Goal: Task Accomplishment & Management: Use online tool/utility

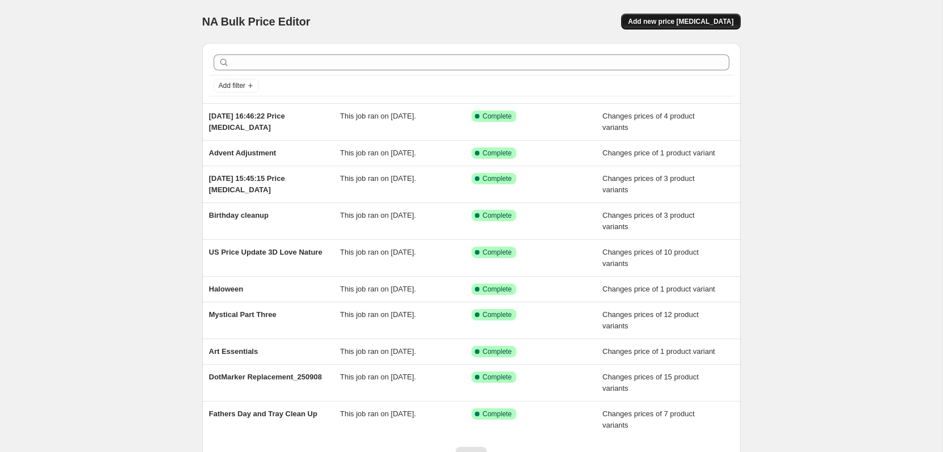
click at [663, 28] on button "Add new price [MEDICAL_DATA]" at bounding box center [680, 22] width 119 height 16
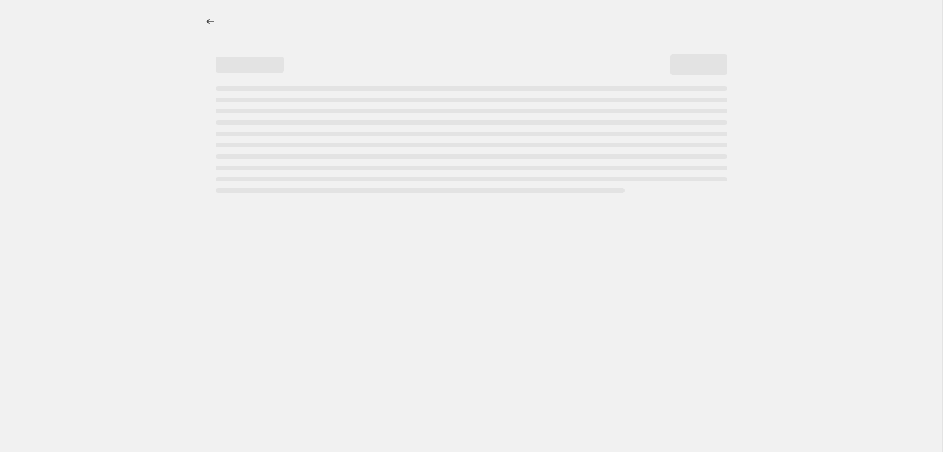
select select "percentage"
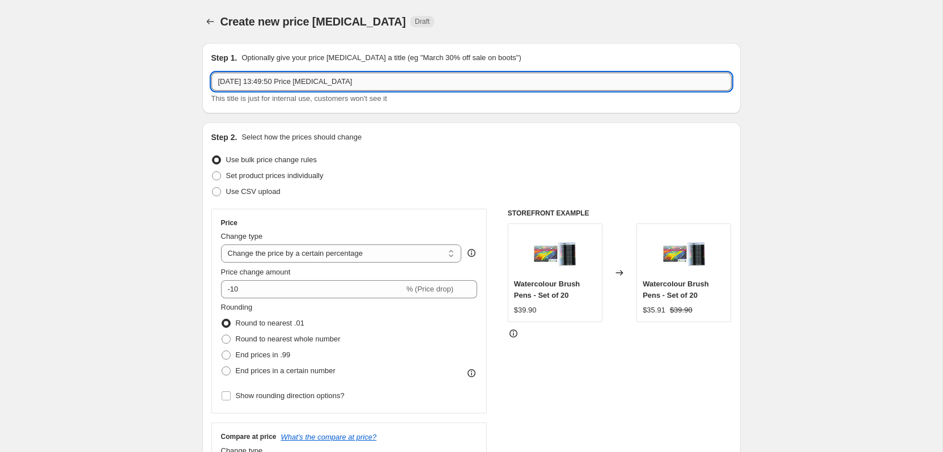
click at [326, 73] on input "[DATE] 13:49:50 Price [MEDICAL_DATA]" at bounding box center [471, 82] width 520 height 18
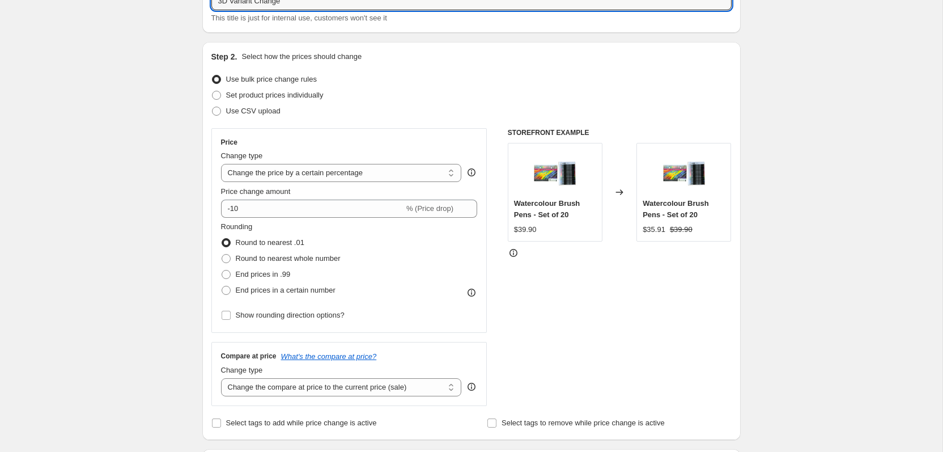
scroll to position [81, 0]
type input "3D Variant Change"
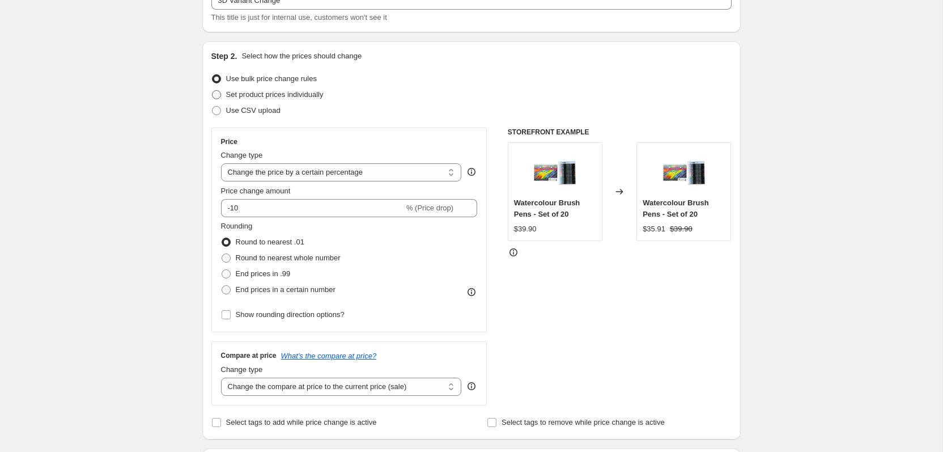
click at [275, 95] on span "Set product prices individually" at bounding box center [274, 94] width 97 height 8
click at [212, 91] on input "Set product prices individually" at bounding box center [212, 90] width 1 height 1
radio input "true"
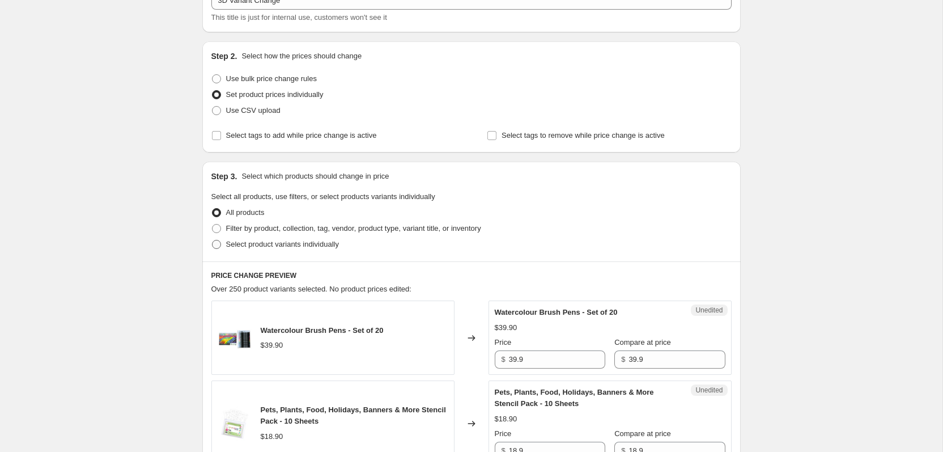
click at [271, 243] on span "Select product variants individually" at bounding box center [282, 244] width 113 height 8
click at [212, 240] on input "Select product variants individually" at bounding box center [212, 240] width 1 height 1
radio input "true"
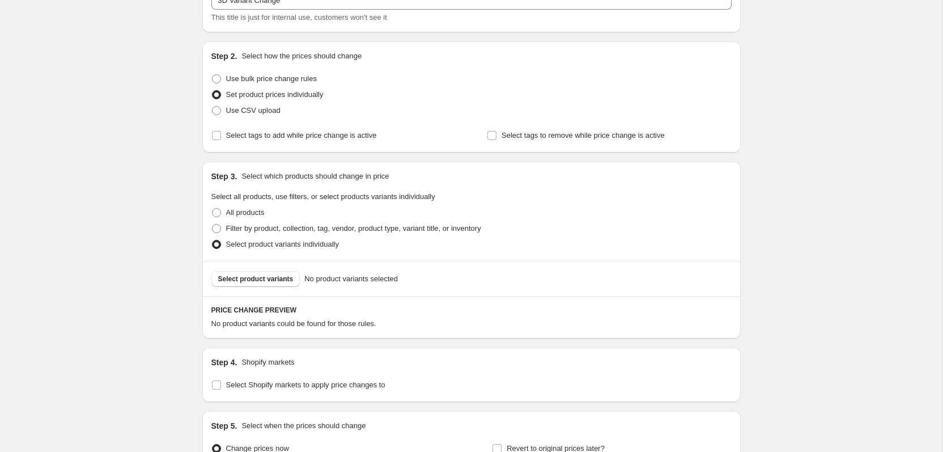
scroll to position [137, 0]
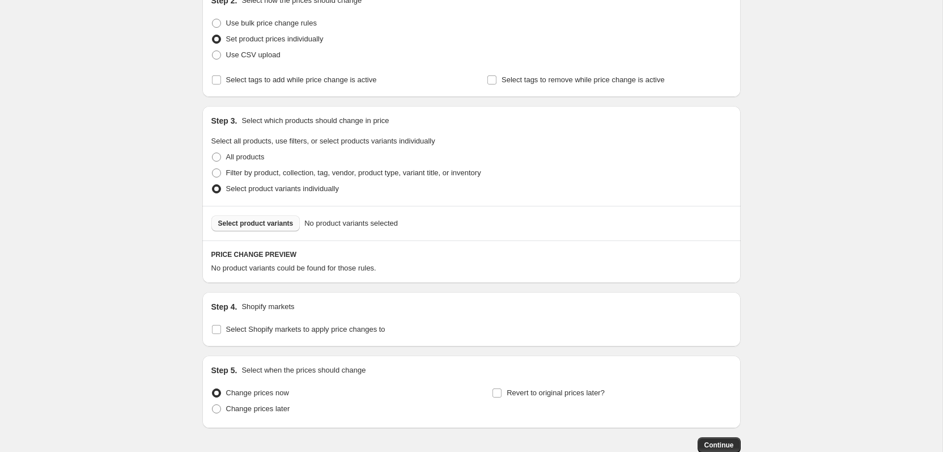
click at [278, 227] on span "Select product variants" at bounding box center [255, 223] width 75 height 9
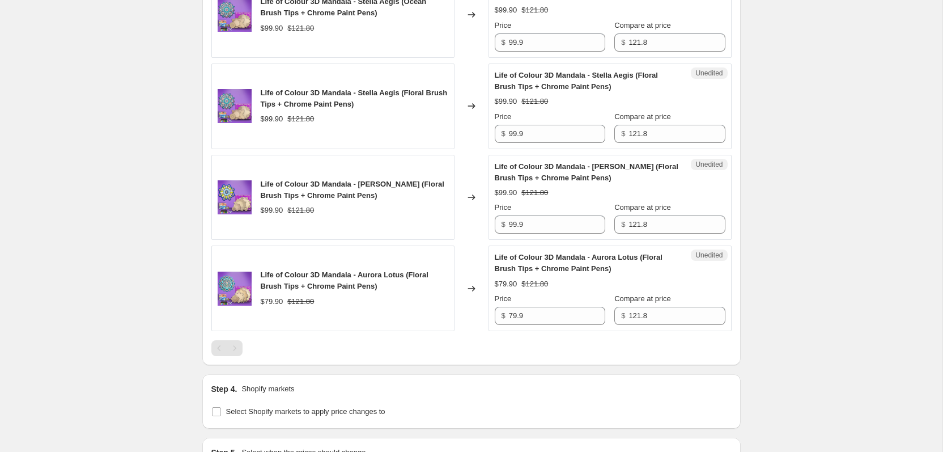
scroll to position [779, 0]
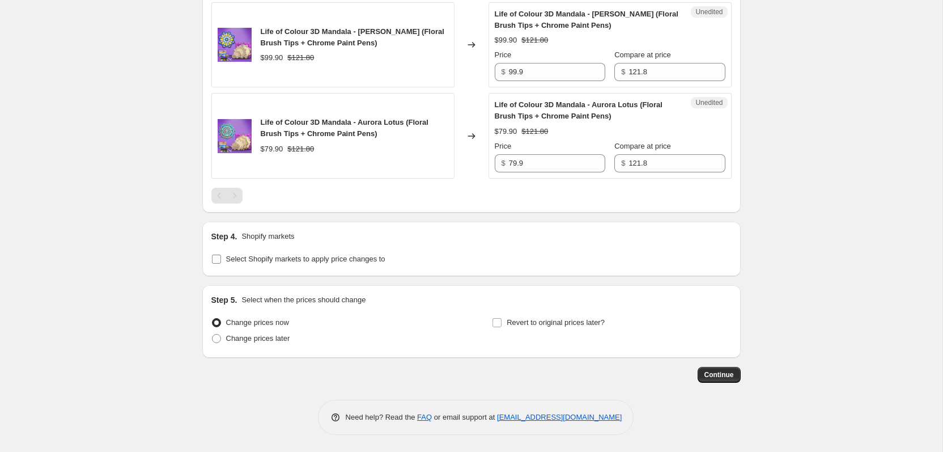
click at [270, 256] on span "Select Shopify markets to apply price changes to" at bounding box center [305, 258] width 159 height 8
click at [221, 256] on input "Select Shopify markets to apply price changes to" at bounding box center [216, 258] width 9 height 9
checkbox input "true"
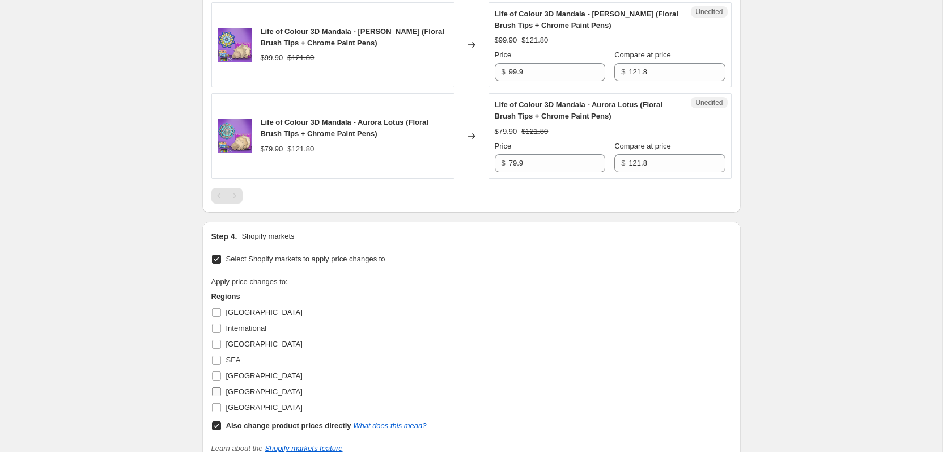
click at [236, 397] on label "[GEOGRAPHIC_DATA]" at bounding box center [256, 392] width 91 height 16
click at [221, 396] on input "[GEOGRAPHIC_DATA]" at bounding box center [216, 391] width 9 height 9
checkbox input "true"
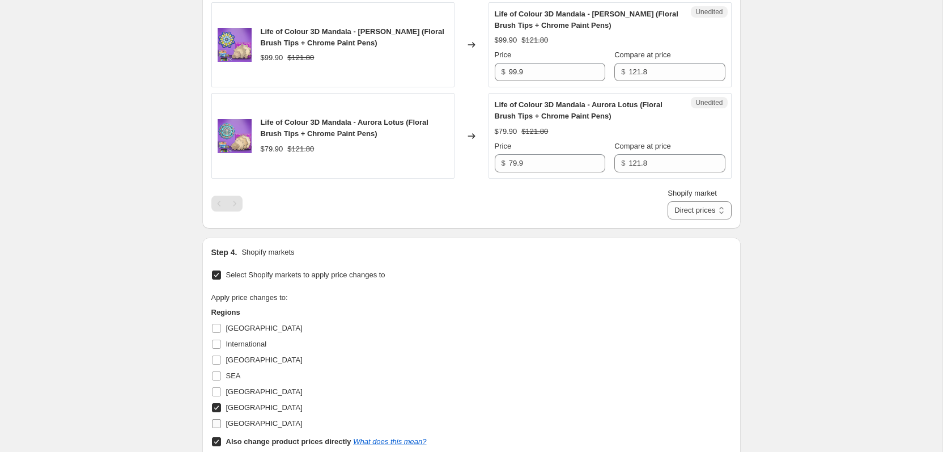
click at [237, 422] on span "[GEOGRAPHIC_DATA]" at bounding box center [264, 423] width 76 height 8
click at [221, 422] on input "[GEOGRAPHIC_DATA]" at bounding box center [216, 423] width 9 height 9
checkbox input "true"
click at [234, 364] on span "[GEOGRAPHIC_DATA]" at bounding box center [264, 359] width 76 height 8
click at [221, 364] on input "[GEOGRAPHIC_DATA]" at bounding box center [216, 359] width 9 height 9
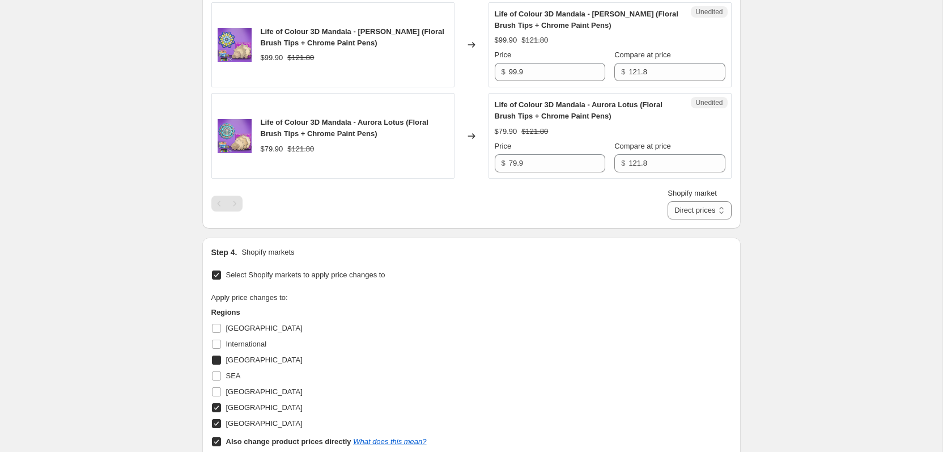
checkbox input "true"
click at [267, 443] on b "Also change product prices directly" at bounding box center [288, 441] width 125 height 8
click at [221, 443] on input "Also change product prices directly What does this mean?" at bounding box center [216, 441] width 9 height 9
checkbox input "false"
select select "8419737818"
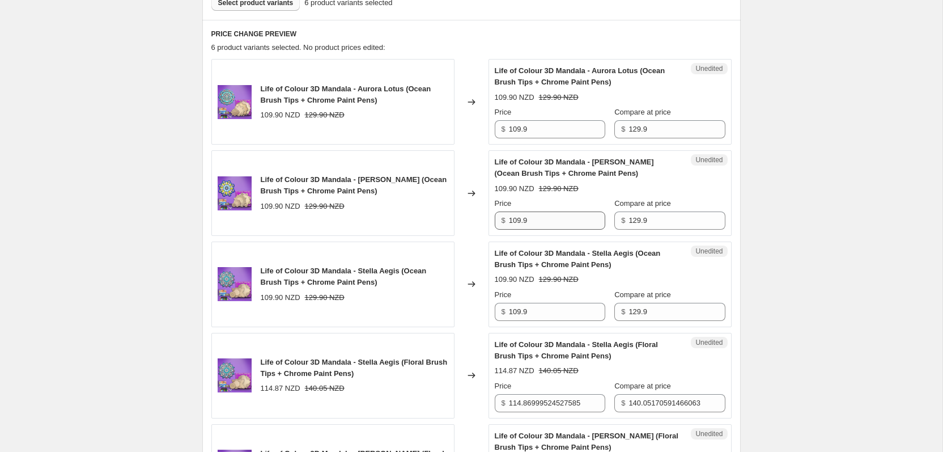
scroll to position [368, 0]
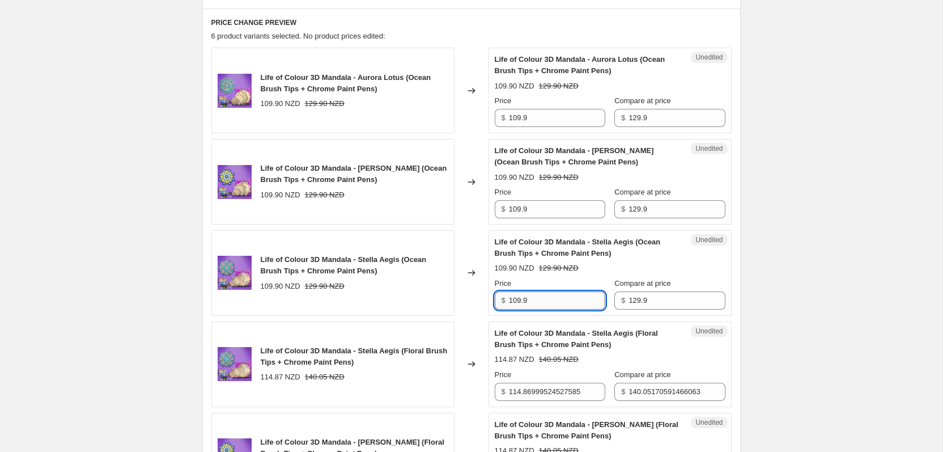
click at [537, 300] on input "109.9" at bounding box center [557, 300] width 96 height 18
click at [528, 391] on input "114.86999524527585" at bounding box center [557, 391] width 96 height 18
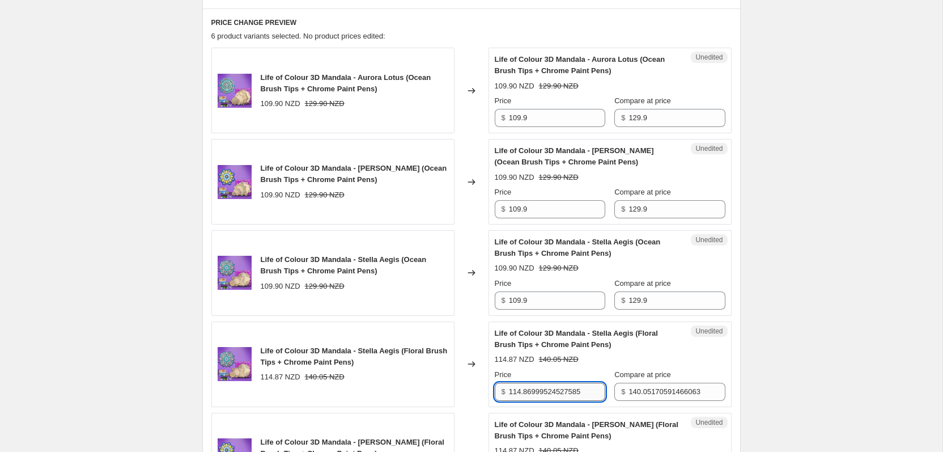
click at [528, 391] on input "114.86999524527585" at bounding box center [557, 391] width 96 height 18
paste input "09.9"
type input "109.9"
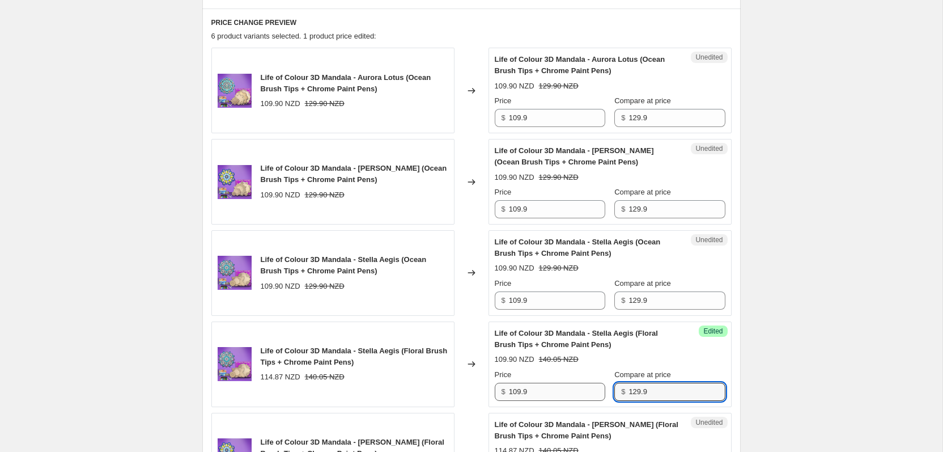
type input "129.9"
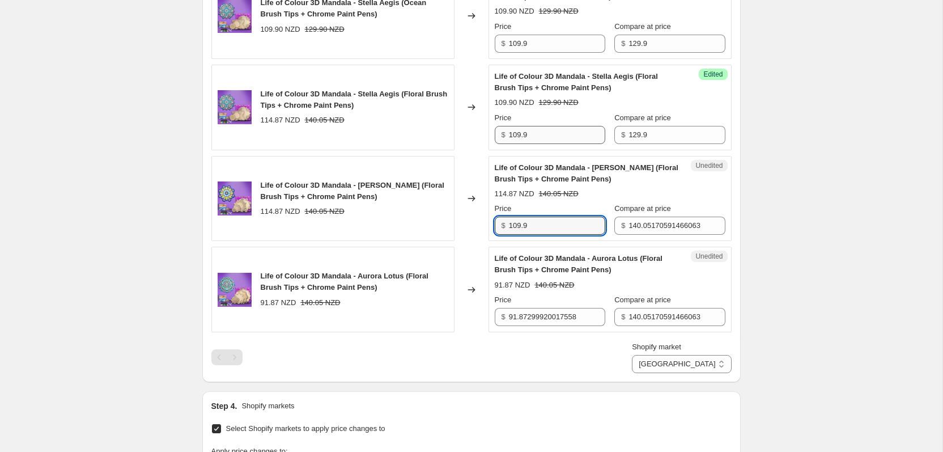
type input "109.9"
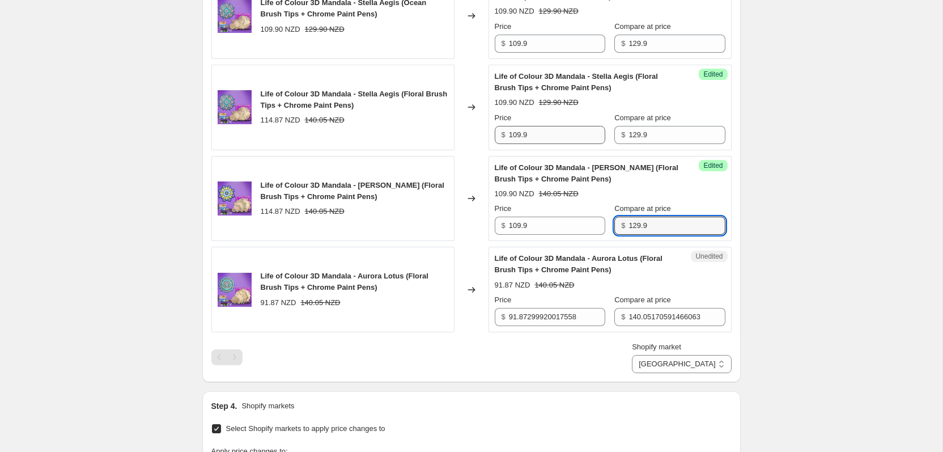
type input "129.9"
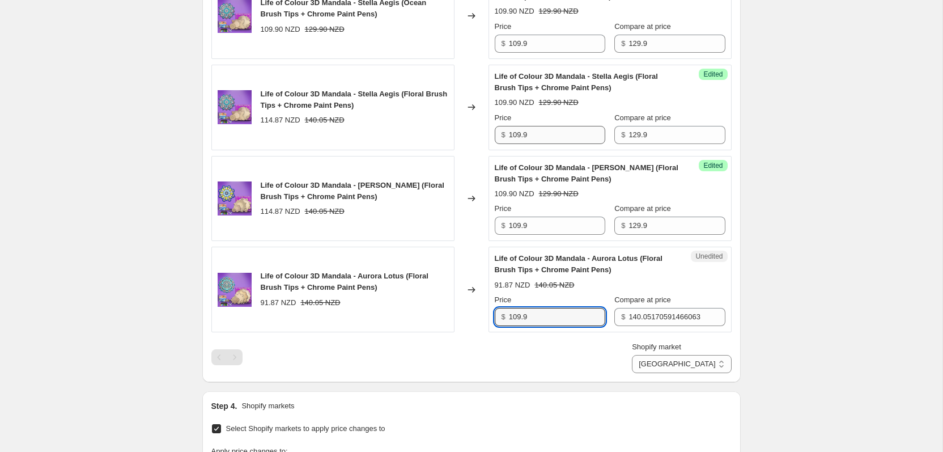
type input "109.9"
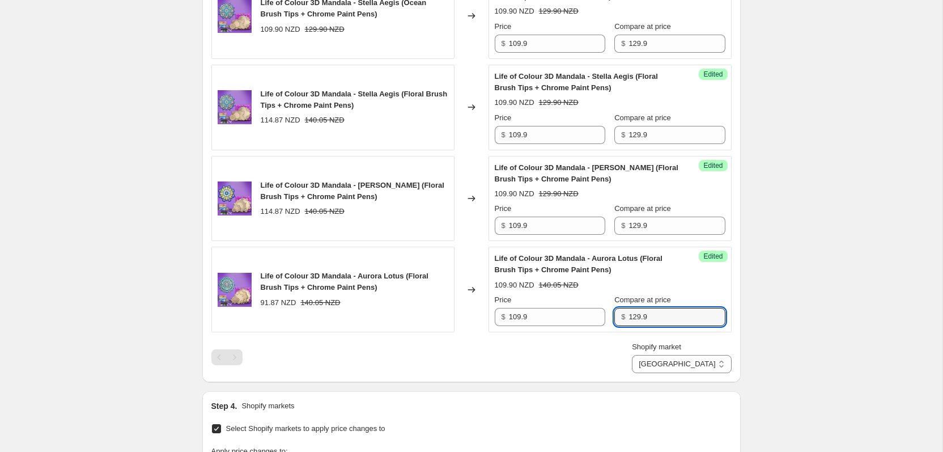
type input "129.9"
click at [719, 353] on div "Shopify market [GEOGRAPHIC_DATA] [GEOGRAPHIC_DATA] [GEOGRAPHIC_DATA] [GEOGRAPHI…" at bounding box center [681, 357] width 99 height 32
click at [718, 366] on select "[GEOGRAPHIC_DATA] [GEOGRAPHIC_DATA] [GEOGRAPHIC_DATA]" at bounding box center [681, 364] width 99 height 18
select select "18472075482"
click at [678, 373] on select "[GEOGRAPHIC_DATA] [GEOGRAPHIC_DATA] [GEOGRAPHIC_DATA]" at bounding box center [681, 364] width 99 height 18
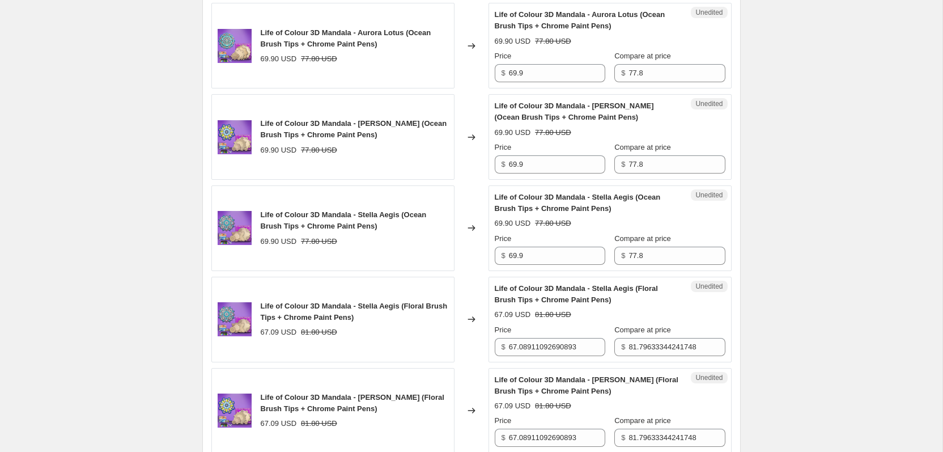
scroll to position [416, 0]
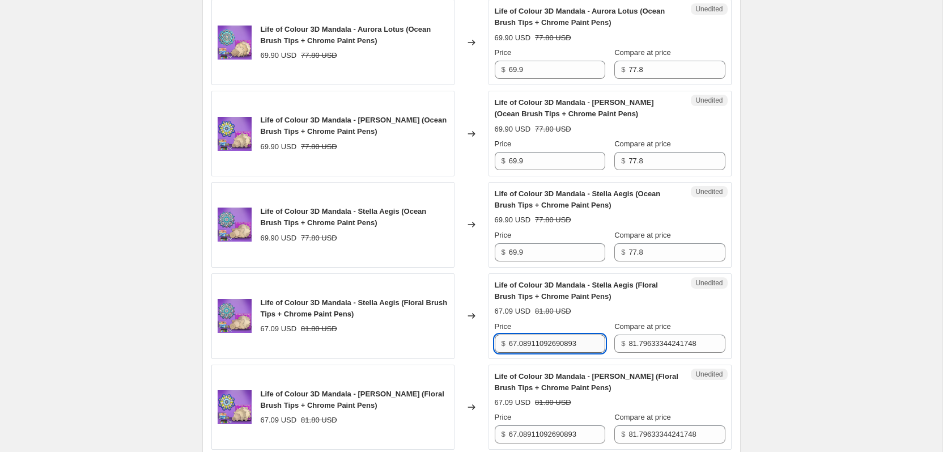
click at [529, 346] on input "67.08911092690893" at bounding box center [557, 343] width 96 height 18
type input "69.9"
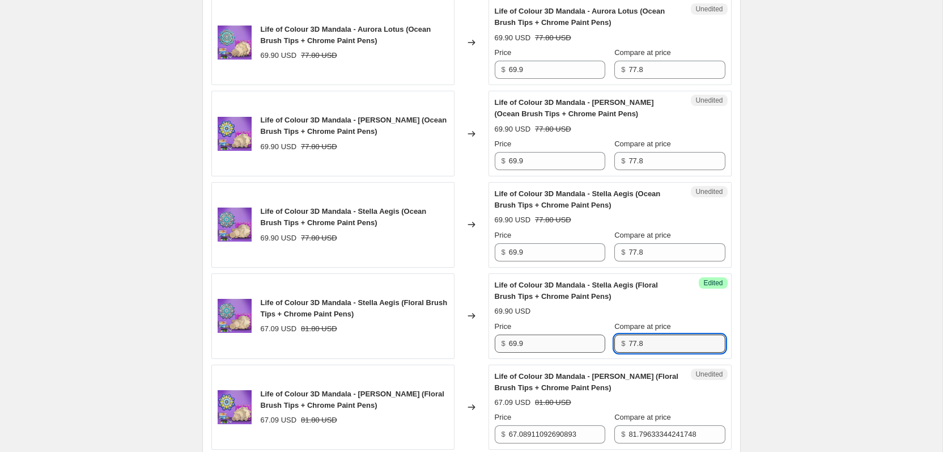
type input "77.8"
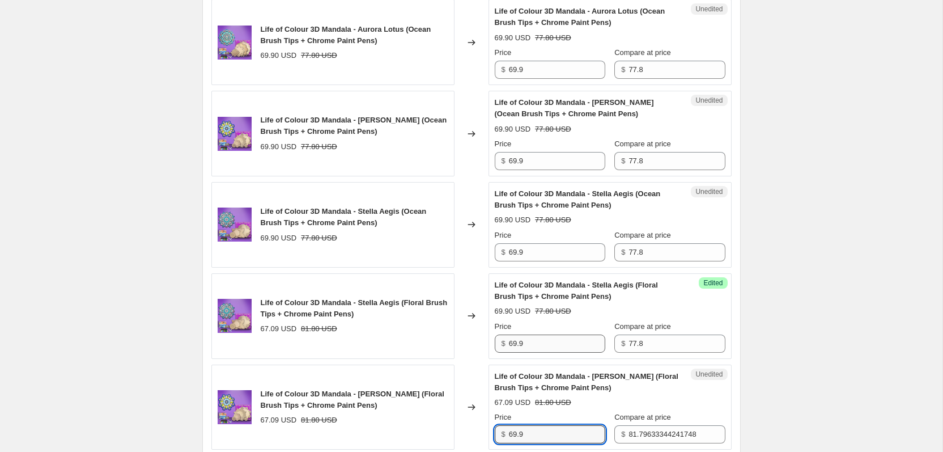
type input "69.9"
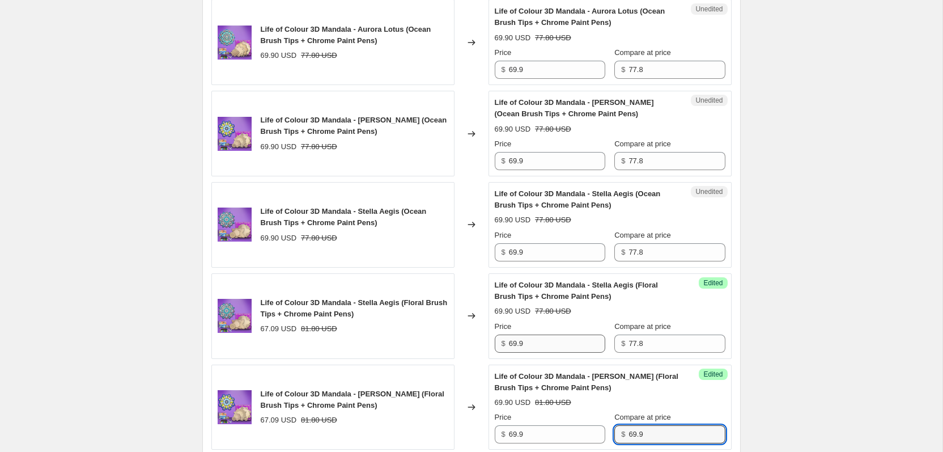
type input "69.9"
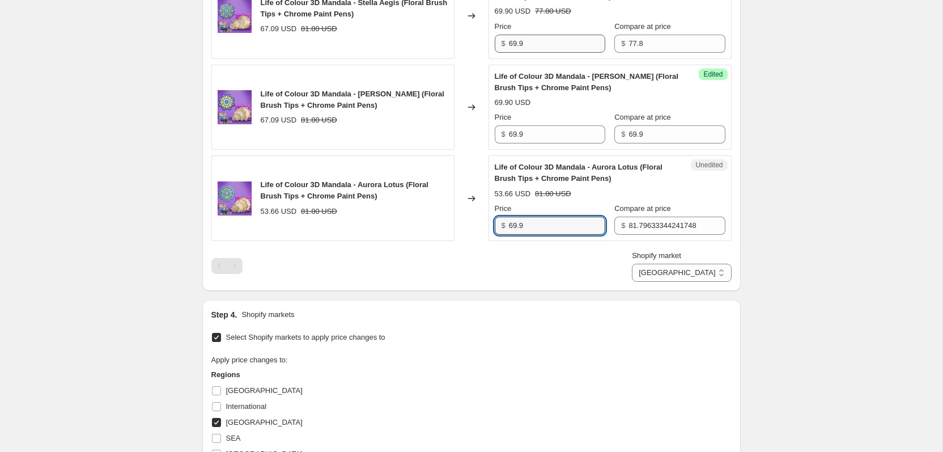
type input "69.9"
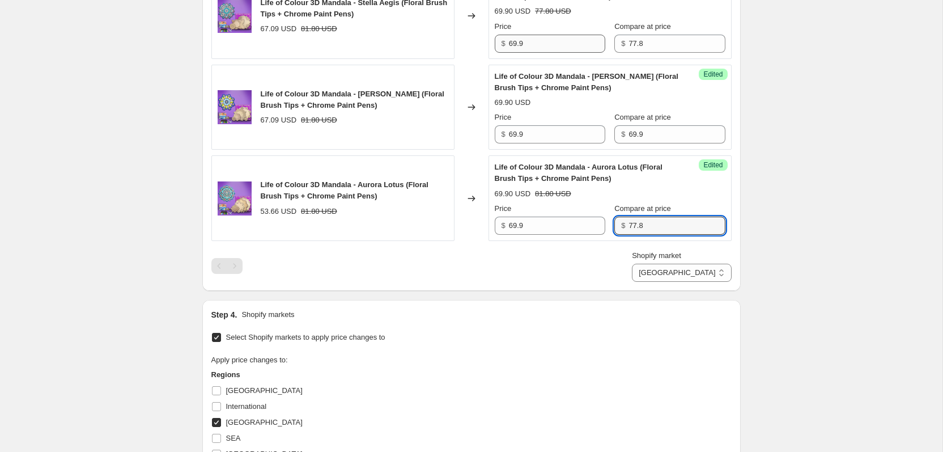
type input "77.8"
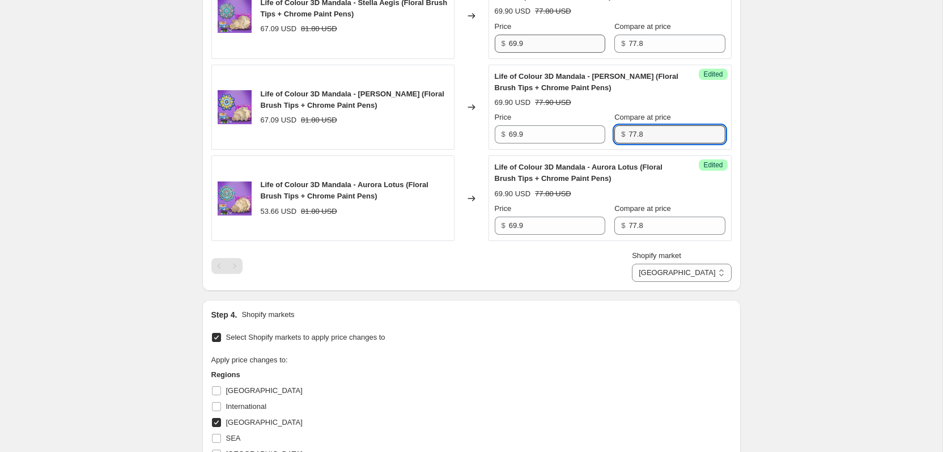
type input "77.8"
click at [705, 278] on select "[GEOGRAPHIC_DATA] [GEOGRAPHIC_DATA] [GEOGRAPHIC_DATA]" at bounding box center [681, 272] width 99 height 18
select select "28938535130"
click at [653, 282] on select "[GEOGRAPHIC_DATA] [GEOGRAPHIC_DATA] [GEOGRAPHIC_DATA]" at bounding box center [681, 272] width 99 height 18
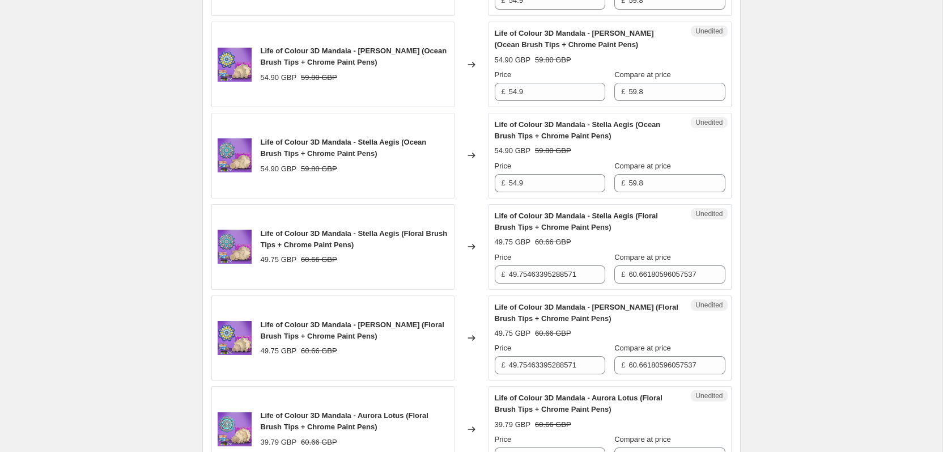
scroll to position [413, 0]
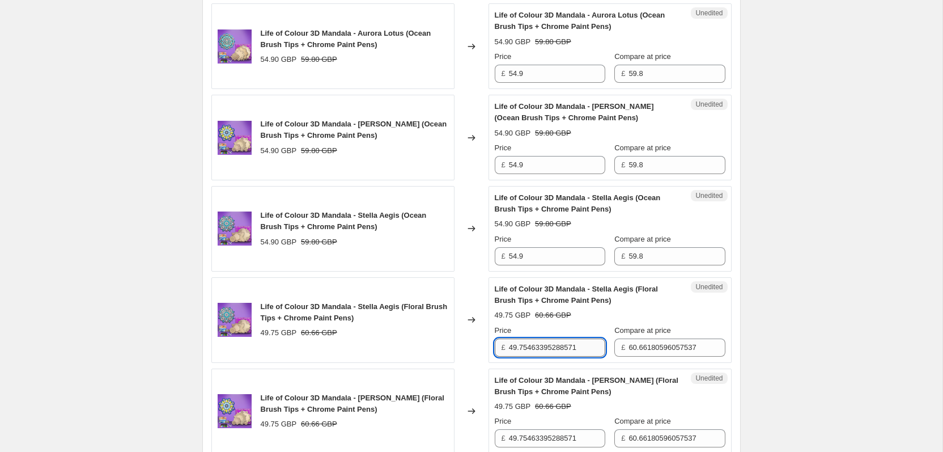
click at [541, 352] on input "49.75463395288571" at bounding box center [557, 347] width 96 height 18
type input "54.9"
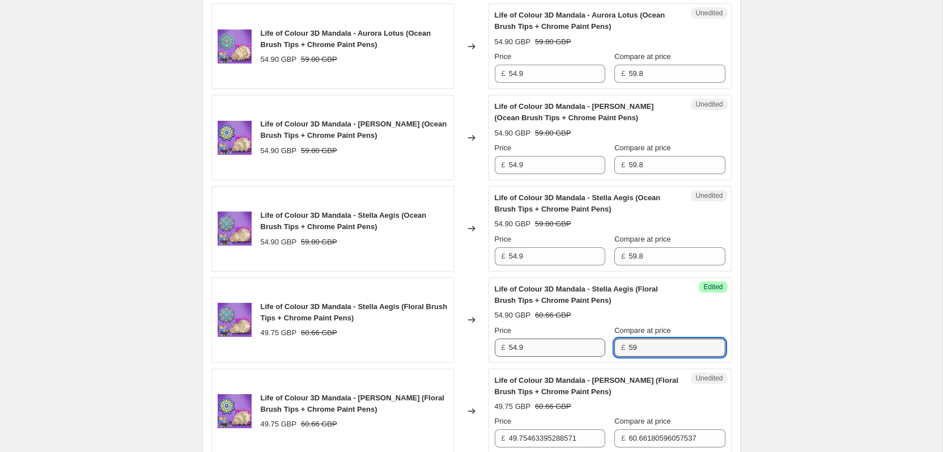
type input "5"
type input "6"
type input "59.8"
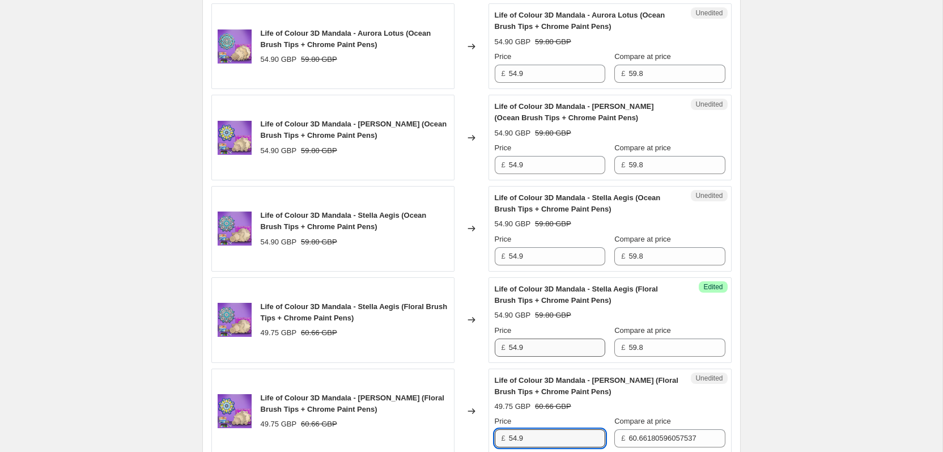
type input "54.9"
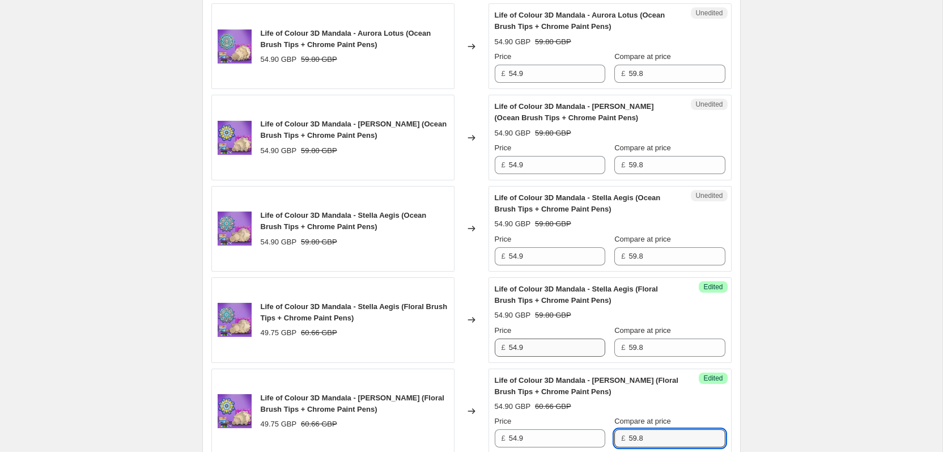
type input "59.8"
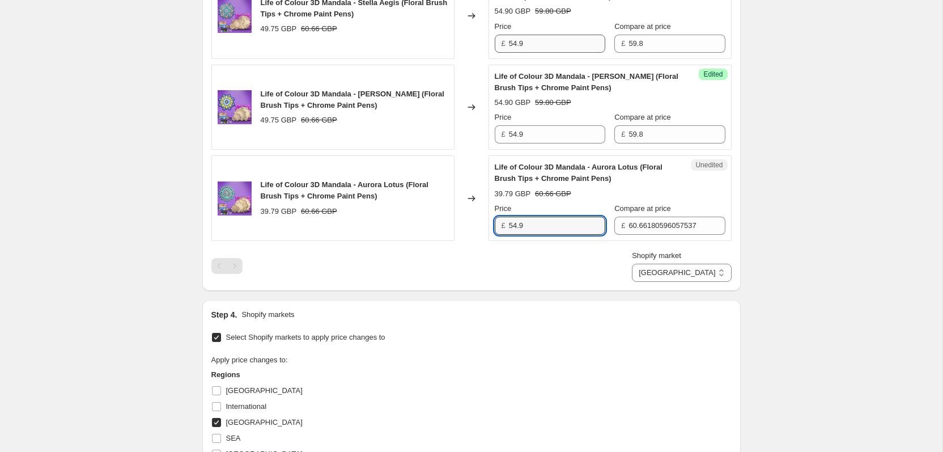
type input "54.9"
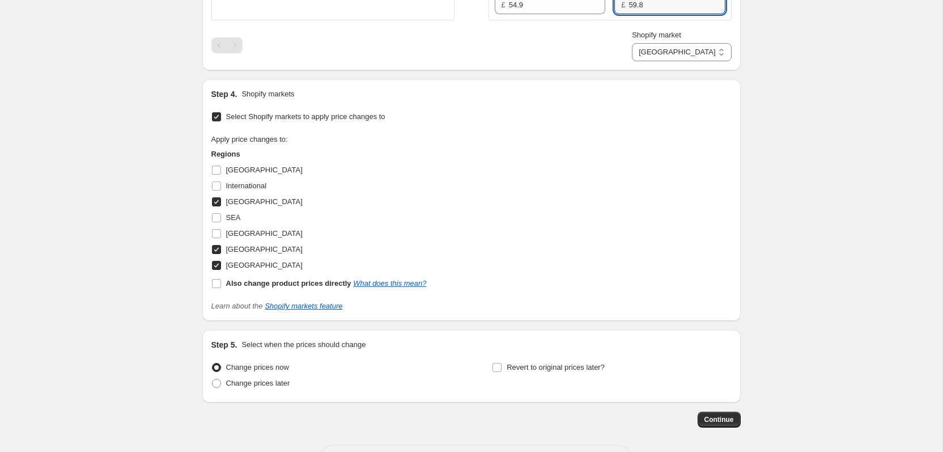
scroll to position [981, 0]
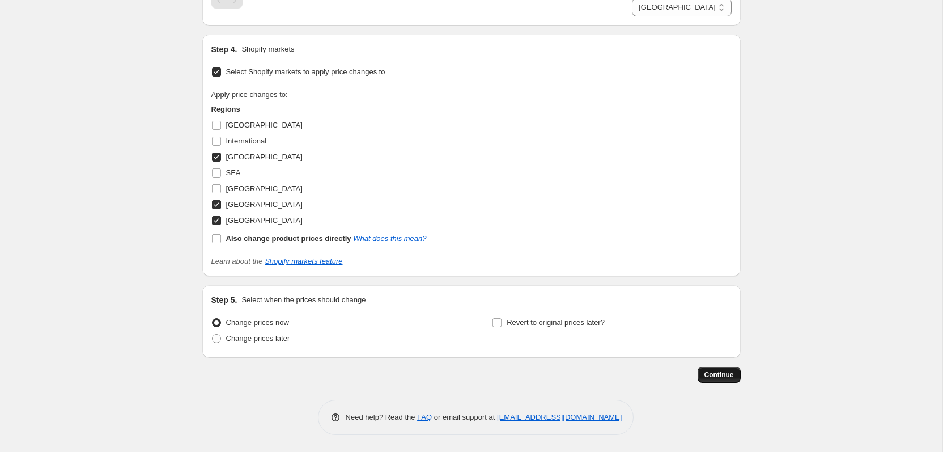
type input "59.8"
click at [730, 369] on button "Continue" at bounding box center [719, 375] width 43 height 16
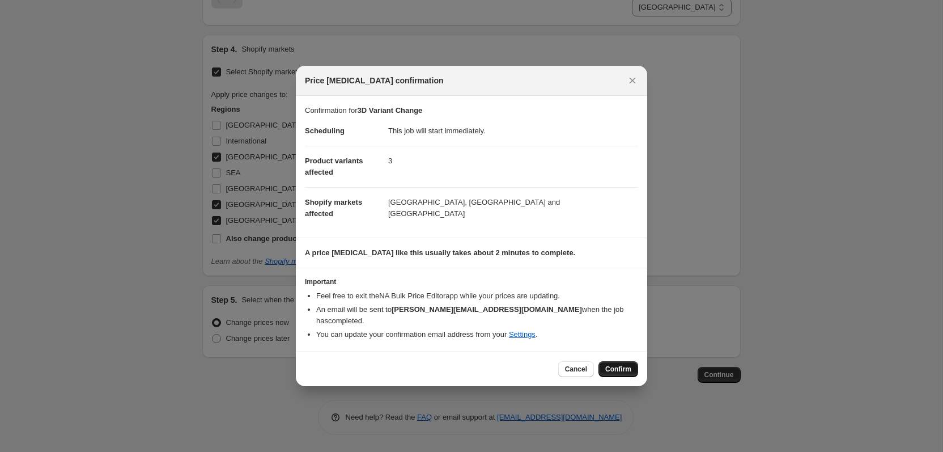
click at [620, 364] on span "Confirm" at bounding box center [618, 368] width 26 height 9
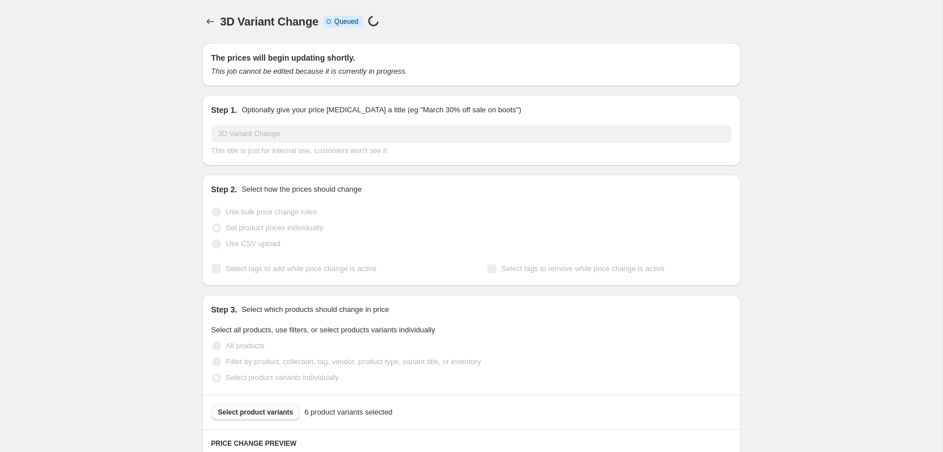
scroll to position [981, 0]
